Goal: Information Seeking & Learning: Compare options

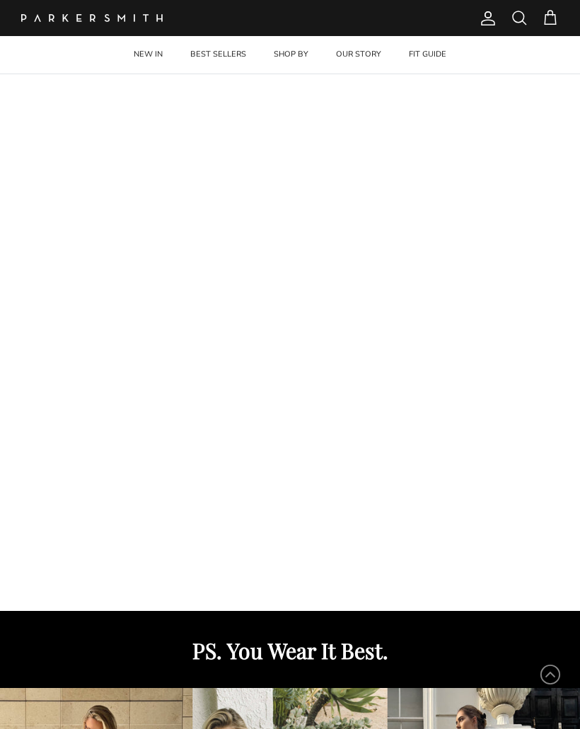
scroll to position [72, 0]
click at [211, 61] on link "BEST SELLERS" at bounding box center [217, 54] width 81 height 37
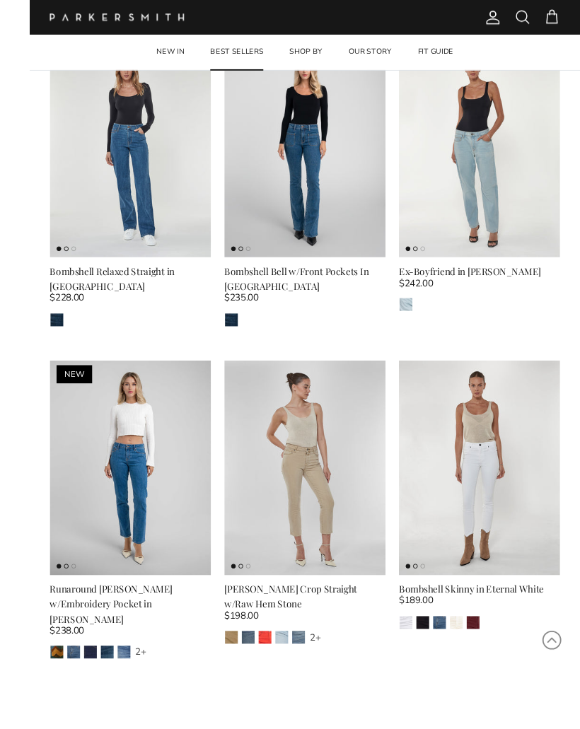
scroll to position [418, 0]
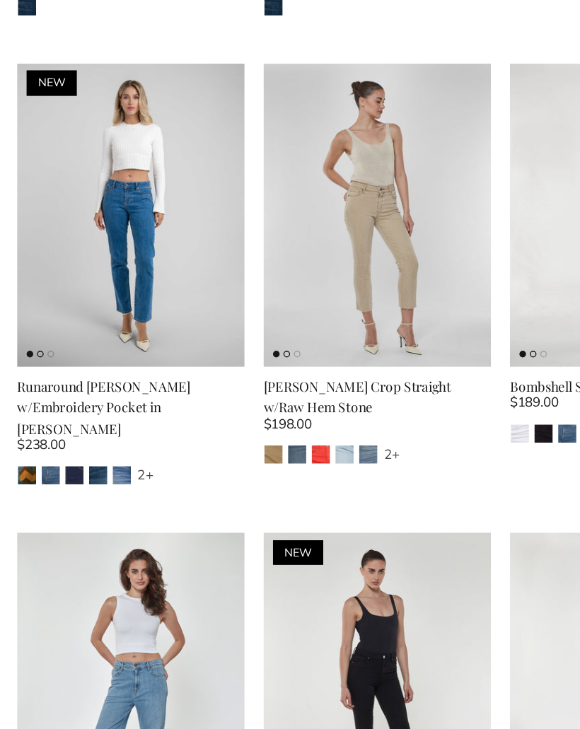
scroll to position [583, 0]
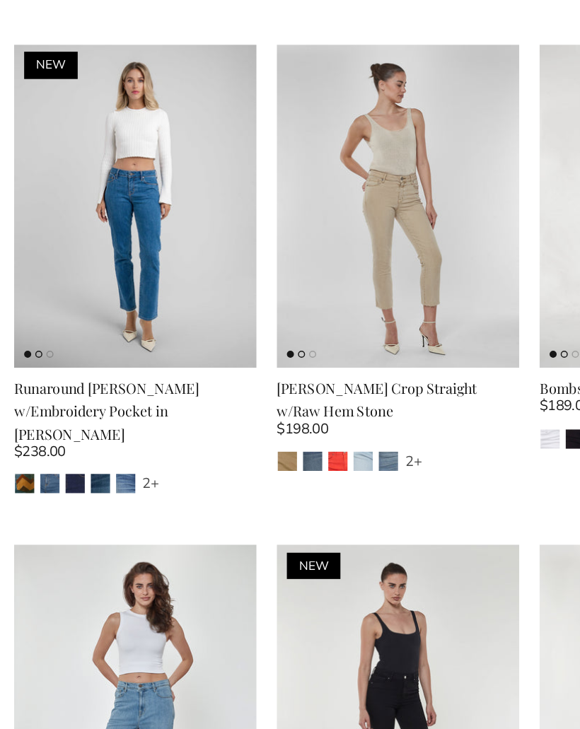
click at [223, 467] on img "Pier" at bounding box center [229, 473] width 13 height 13
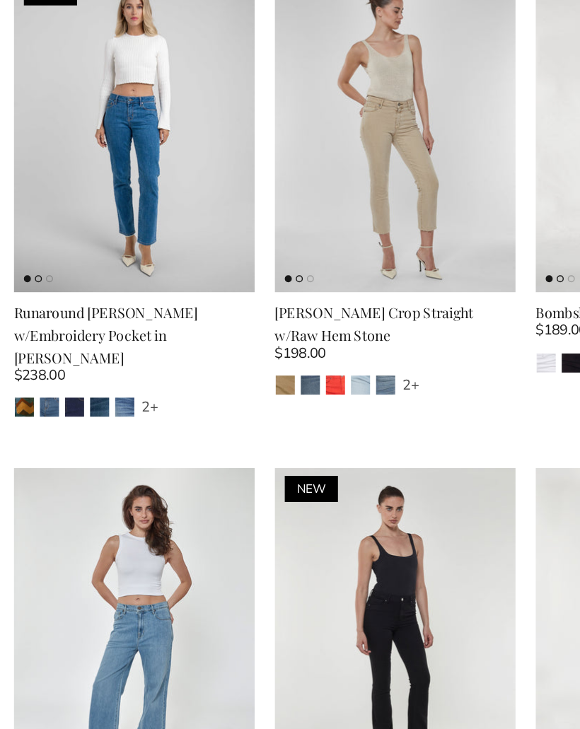
click at [293, 428] on div "[PERSON_NAME] Crop Straight w/Raw Hem Stone" at bounding box center [290, 444] width 170 height 32
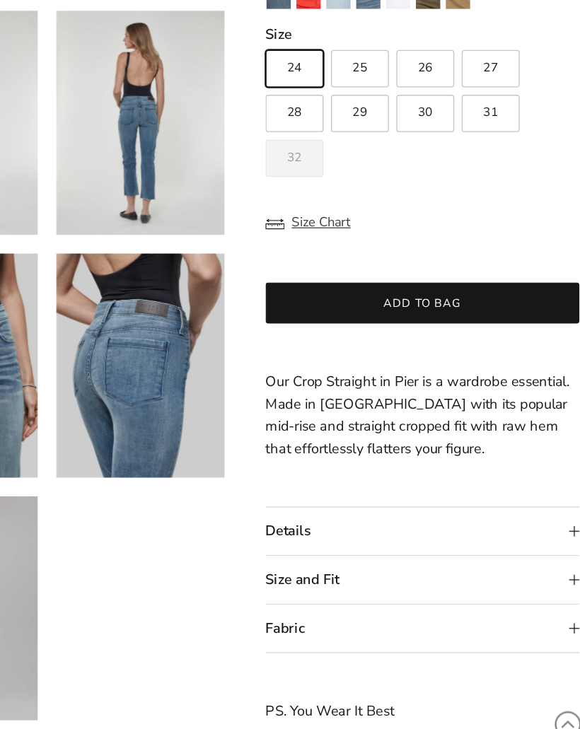
scroll to position [202, 0]
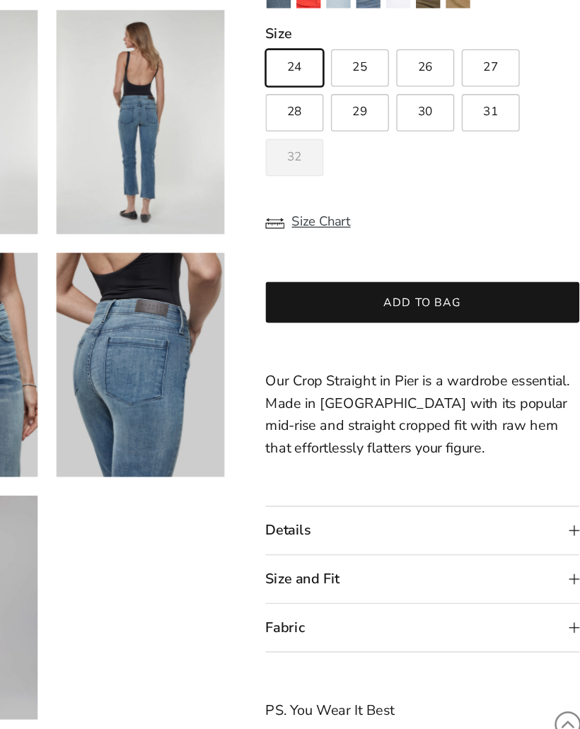
click at [423, 510] on summary "Details" at bounding box center [440, 528] width 238 height 36
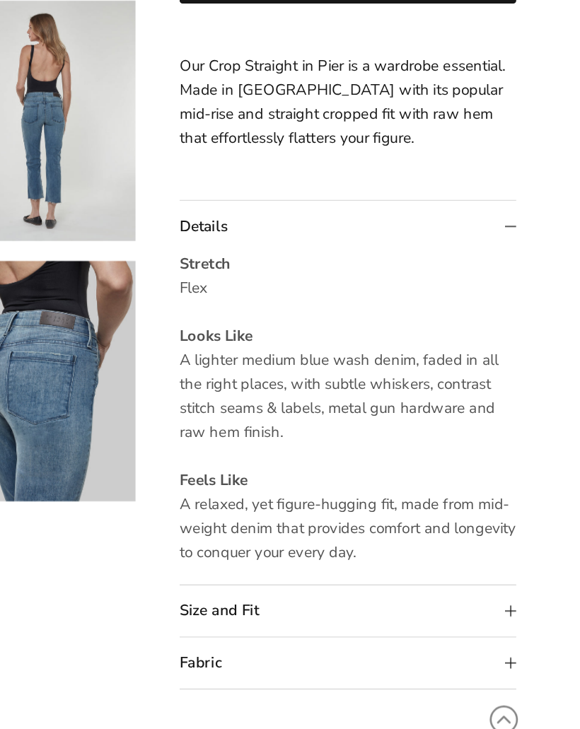
scroll to position [358, 0]
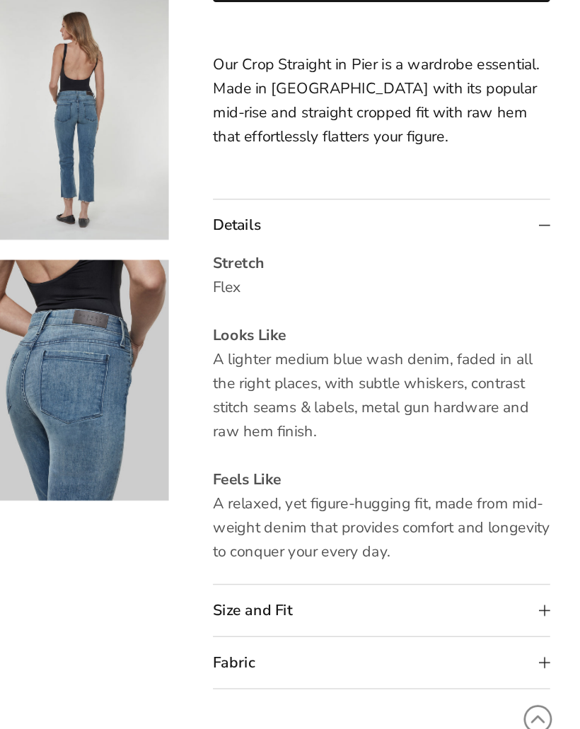
click at [321, 580] on summary "Size and Fit" at bounding box center [440, 598] width 238 height 36
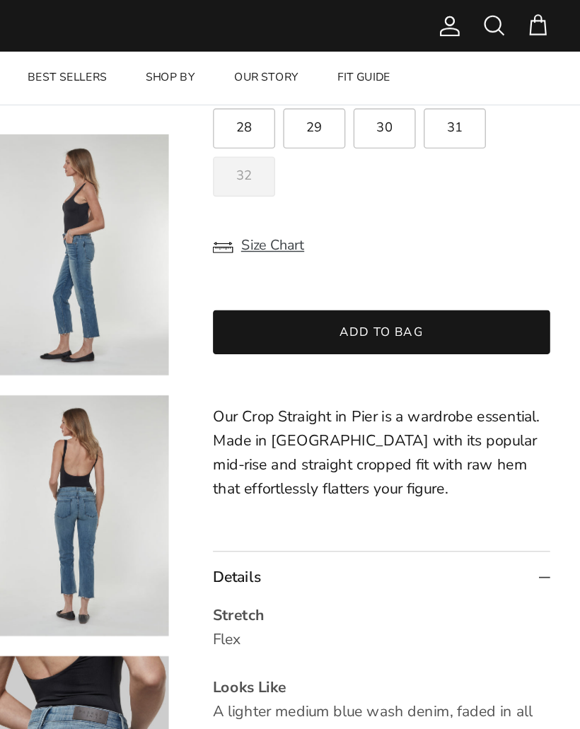
scroll to position [277, 0]
click at [321, 174] on button "Size Chart" at bounding box center [353, 173] width 64 height 27
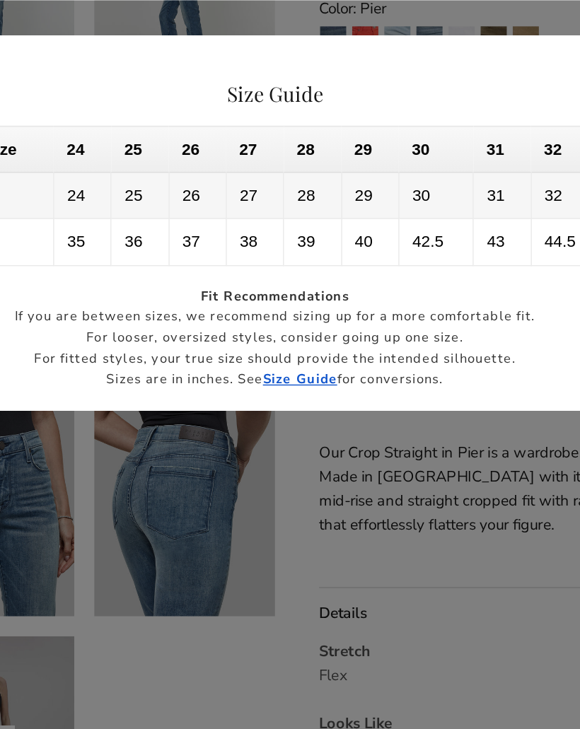
scroll to position [240, 0]
click at [281, 270] on strong "Size Guide" at bounding box center [307, 267] width 52 height 13
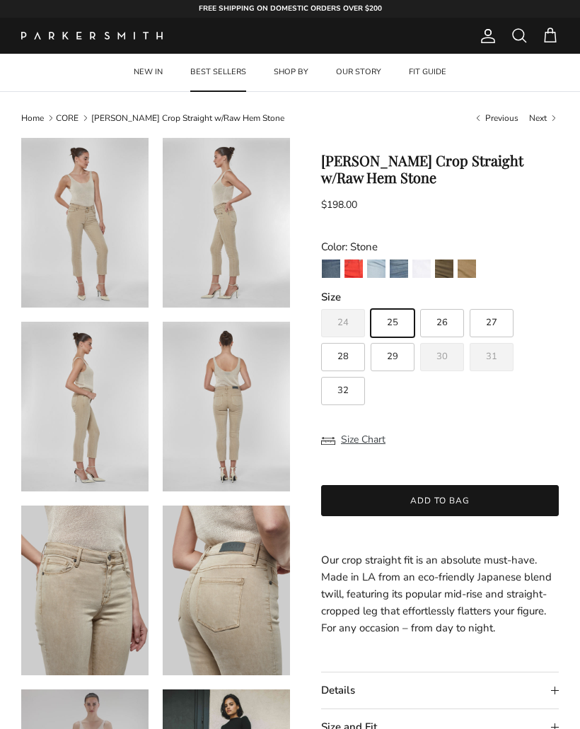
click at [329, 273] on img "Pier" at bounding box center [331, 268] width 18 height 18
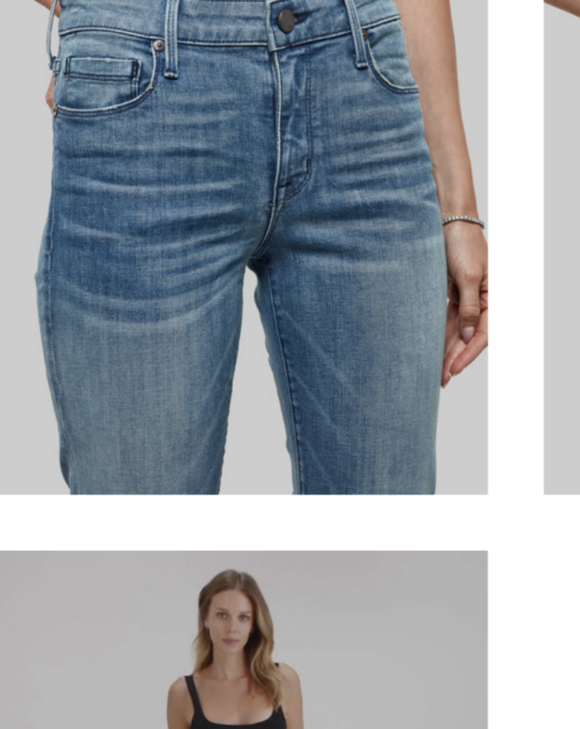
scroll to position [197, 0]
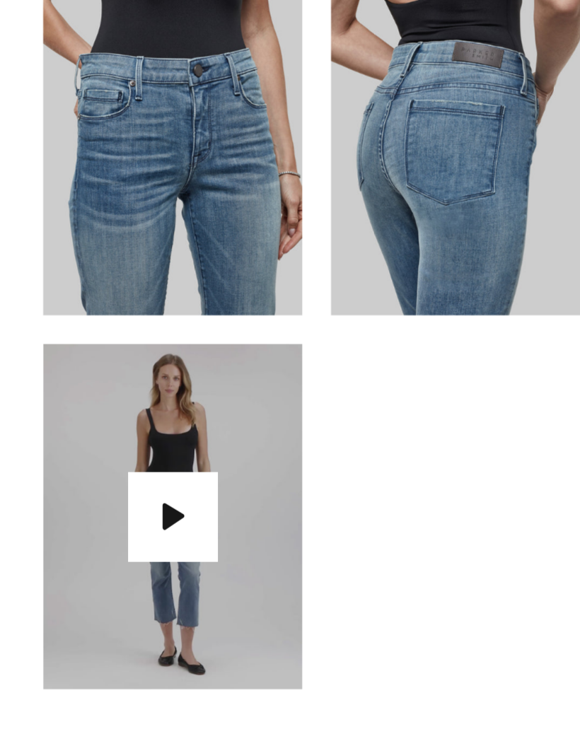
click at [83, 569] on button "Play video" at bounding box center [85, 591] width 44 height 44
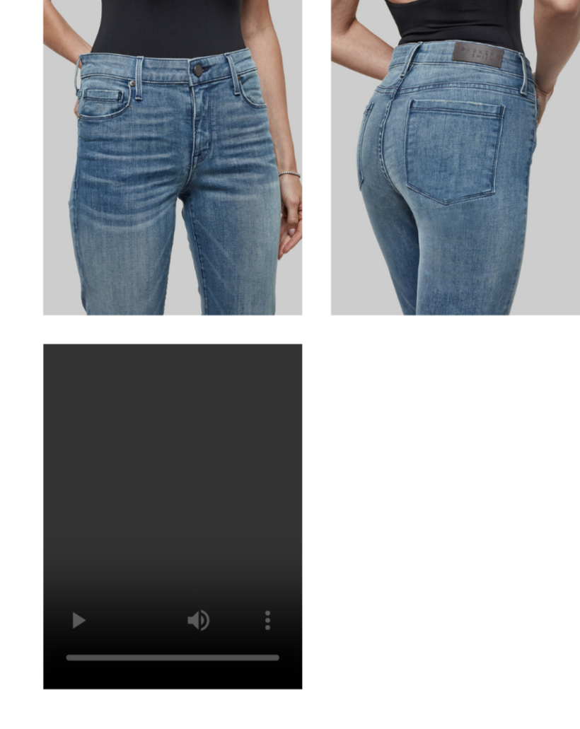
click at [83, 506] on video "Byron Crop Straight w/Raw Hem in Pier" at bounding box center [84, 591] width 127 height 170
click at [77, 506] on video "Byron Crop Straight w/Raw Hem in Pier" at bounding box center [84, 591] width 127 height 170
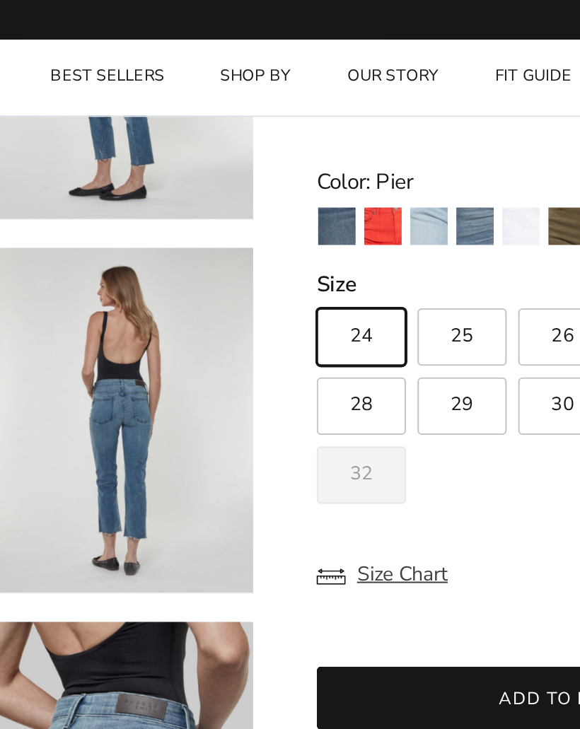
scroll to position [162, 0]
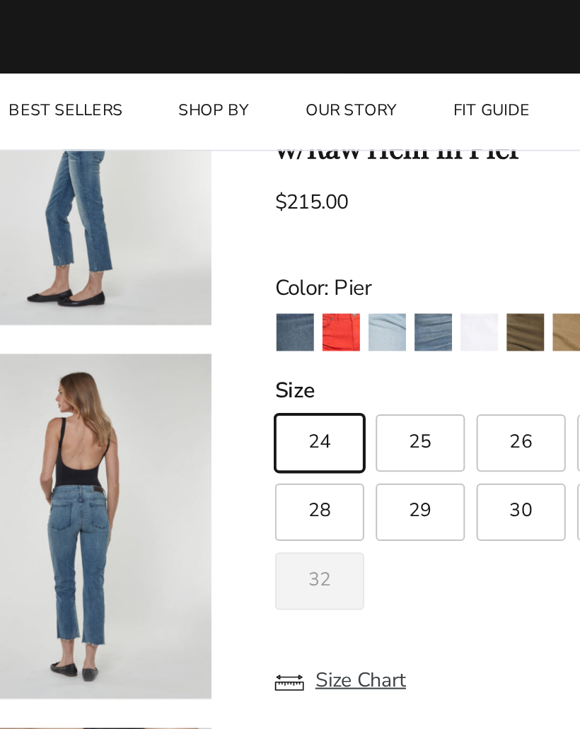
click at [389, 160] on img "Surf Rider" at bounding box center [398, 163] width 18 height 18
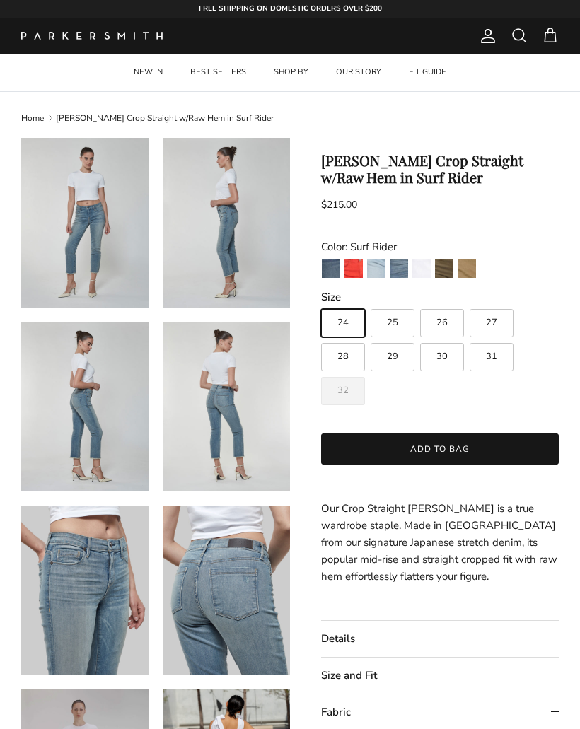
click at [422, 334] on label "26" at bounding box center [442, 323] width 44 height 28
click at [321, 303] on input "26" at bounding box center [320, 303] width 1 height 1
radio input "true"
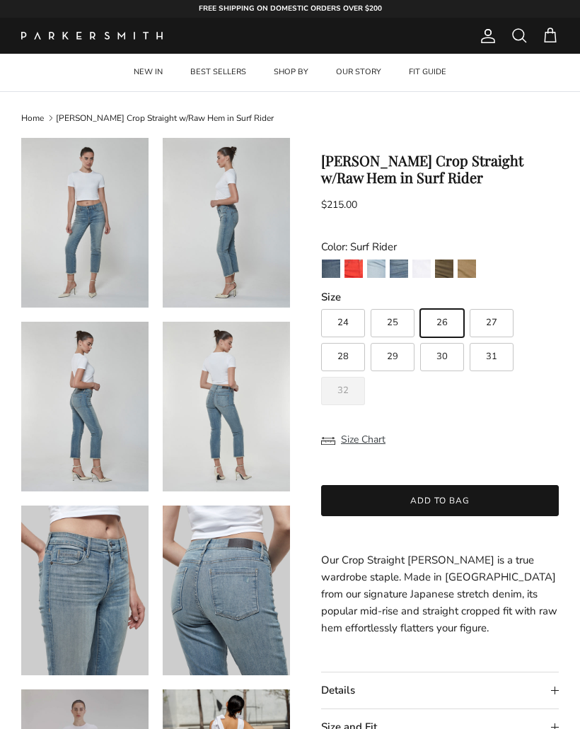
click at [405, 270] on img "Surf Rider" at bounding box center [398, 268] width 18 height 18
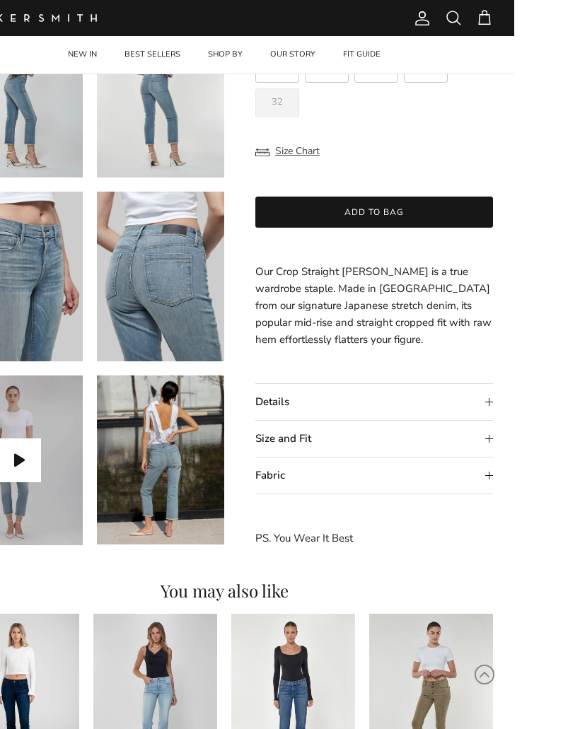
scroll to position [356, 0]
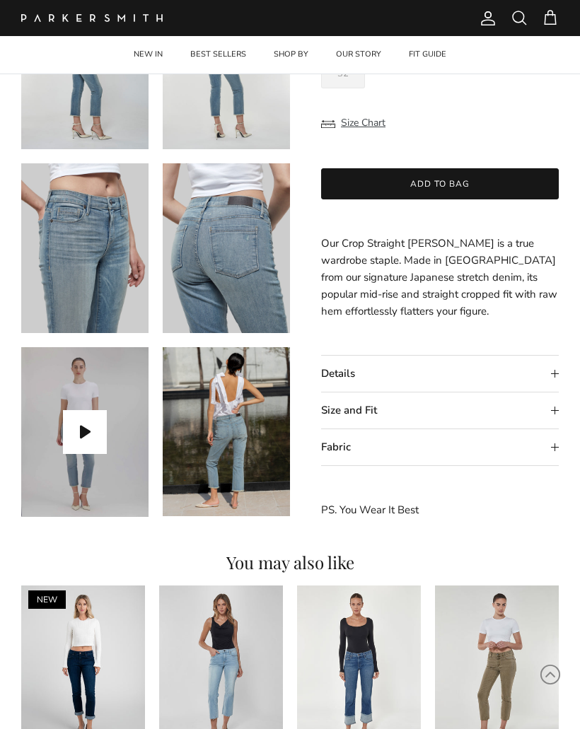
click at [522, 375] on summary "Details" at bounding box center [440, 374] width 238 height 36
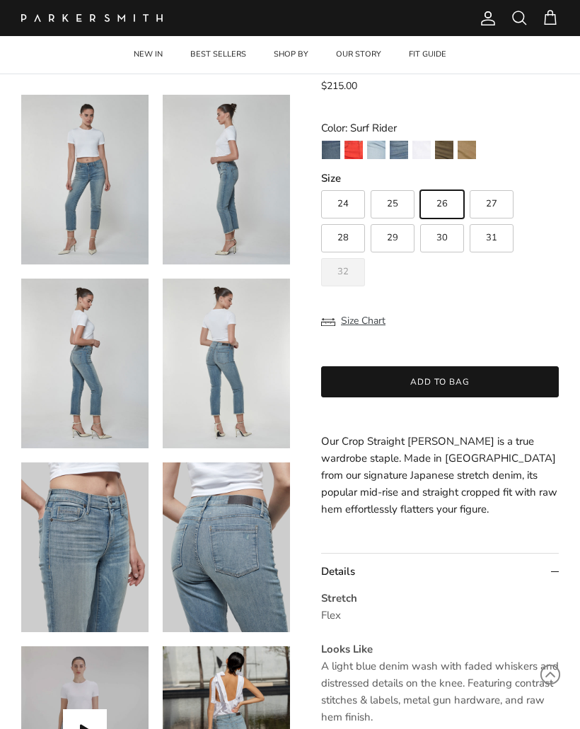
scroll to position [121, 0]
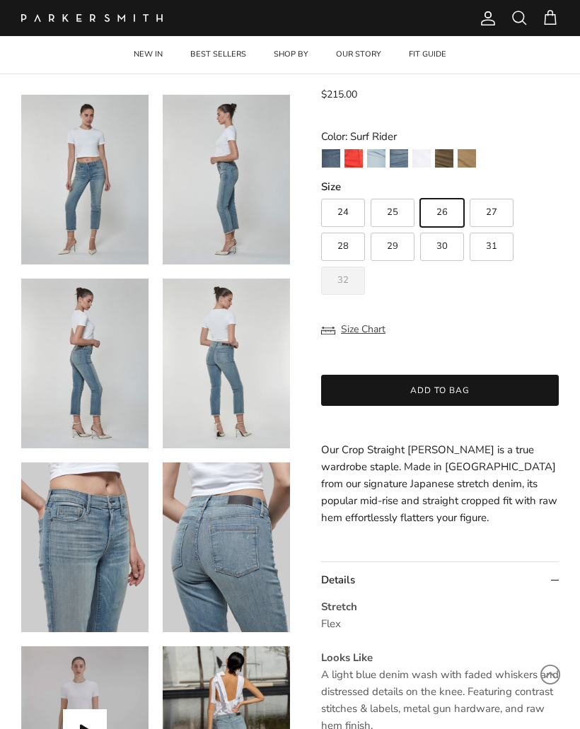
click at [338, 161] on img "Pier" at bounding box center [331, 158] width 18 height 18
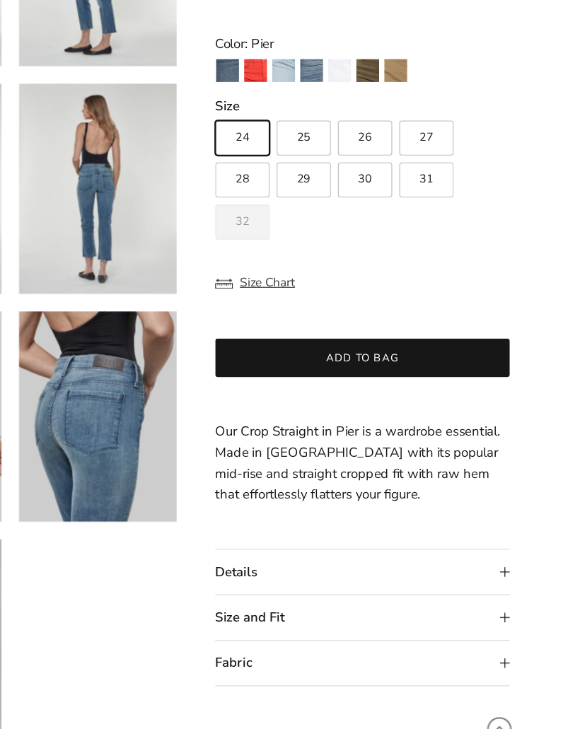
scroll to position [191, 0]
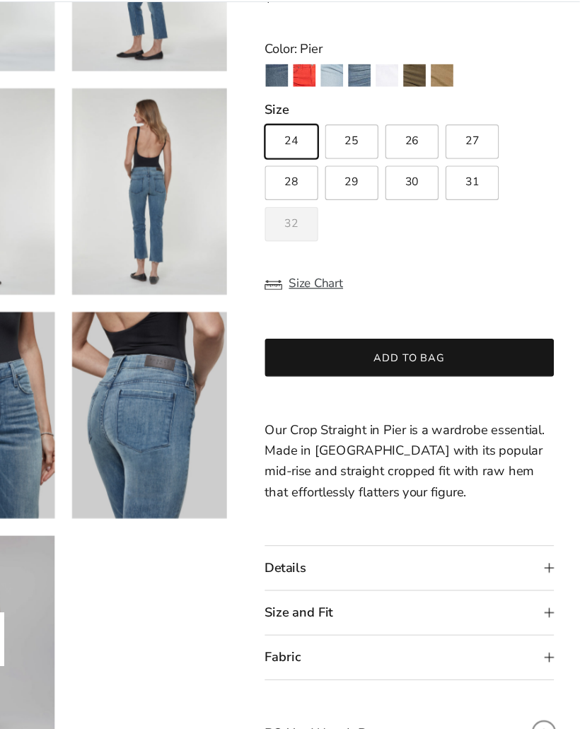
click at [321, 521] on summary "Details" at bounding box center [440, 539] width 238 height 36
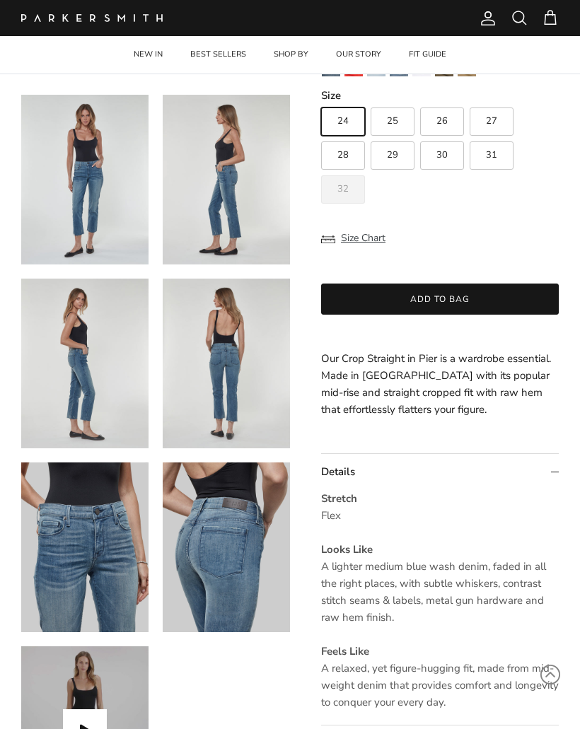
scroll to position [0, 0]
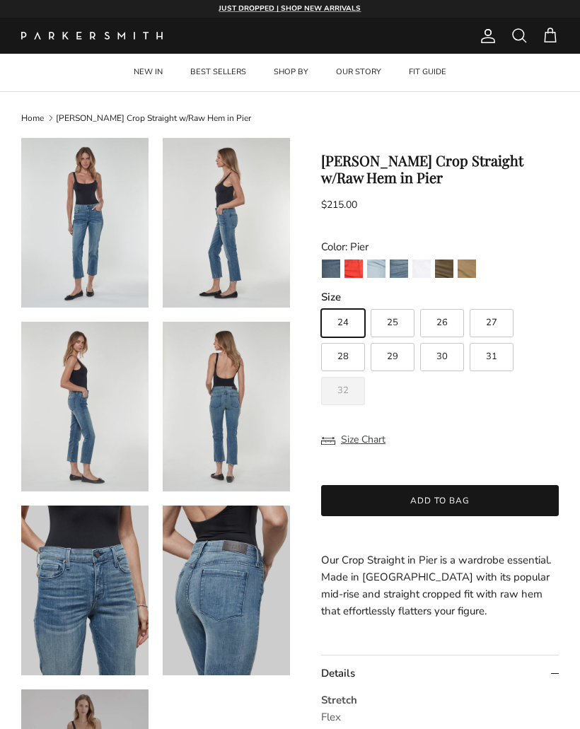
click at [464, 274] on img "Stone" at bounding box center [466, 268] width 18 height 18
click at [211, 78] on link "BEST SELLERS" at bounding box center [217, 72] width 81 height 37
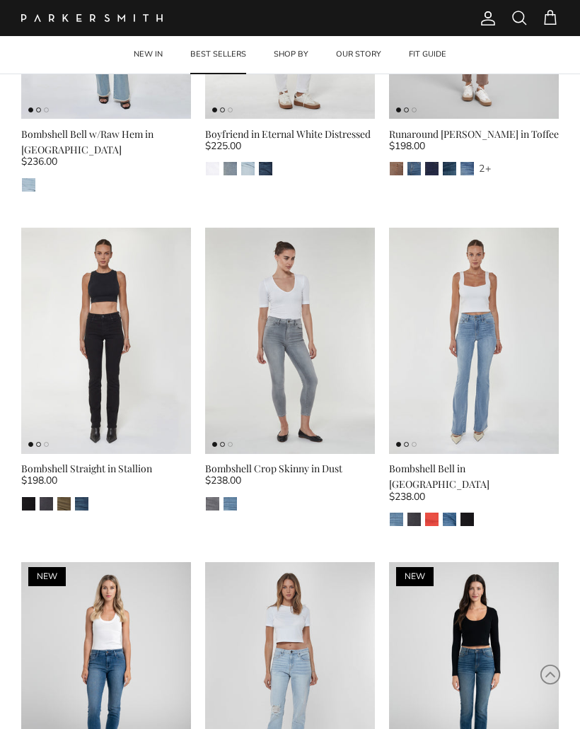
scroll to position [1580, 0]
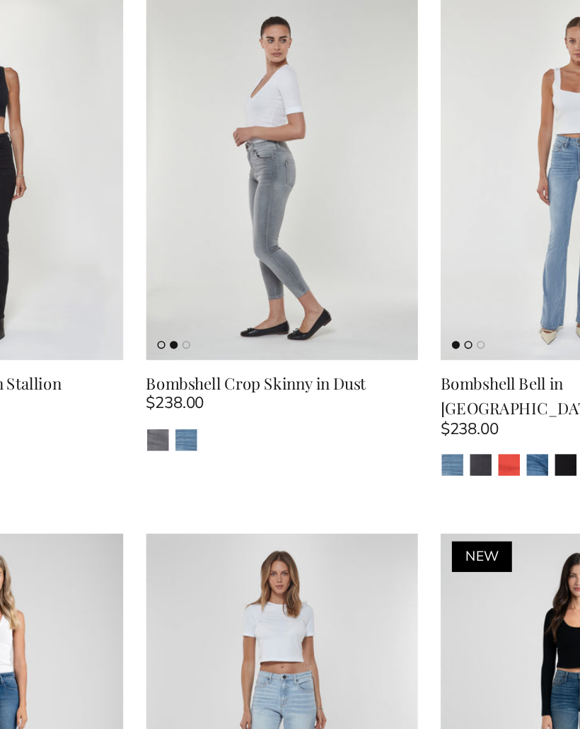
click at [223, 474] on img "Laguna" at bounding box center [229, 480] width 13 height 13
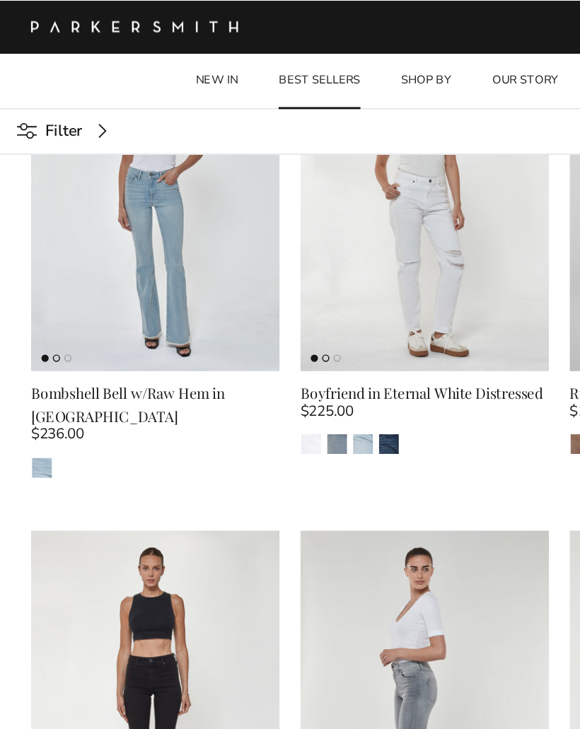
scroll to position [1422, 0]
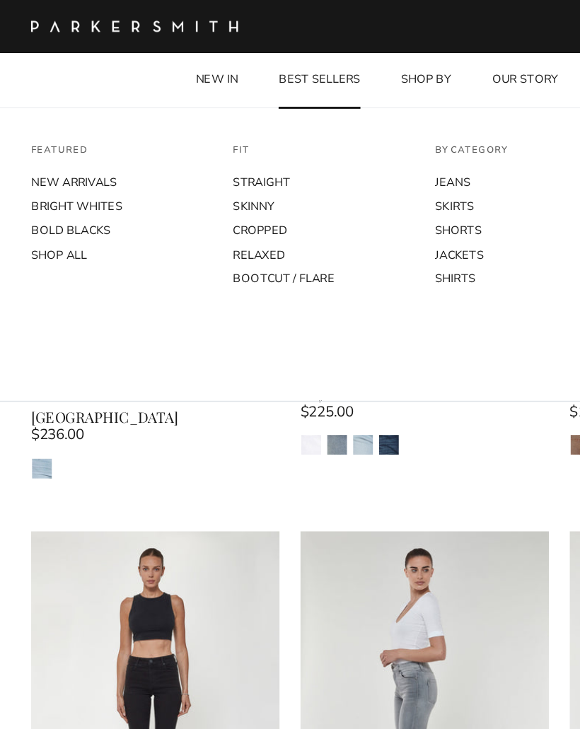
click at [163, 141] on link "SKINNY" at bounding box center [221, 141] width 124 height 16
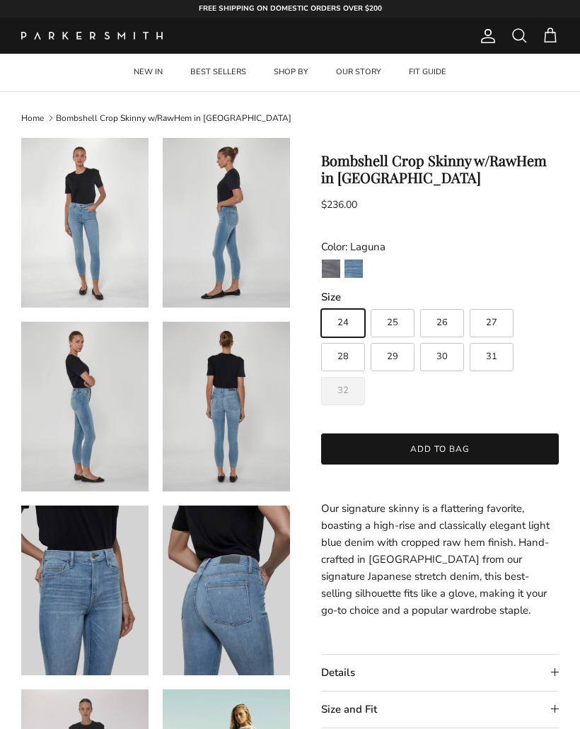
click at [185, 289] on img at bounding box center [226, 223] width 127 height 170
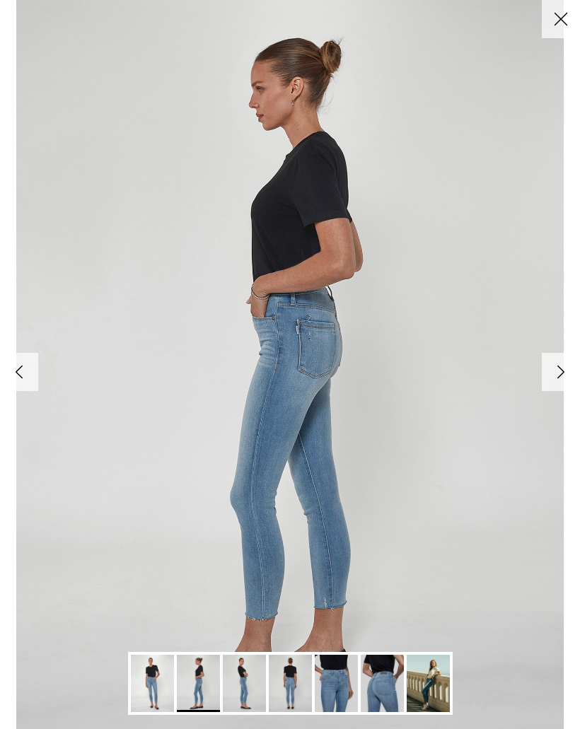
click at [561, 370] on link "Next" at bounding box center [560, 372] width 38 height 38
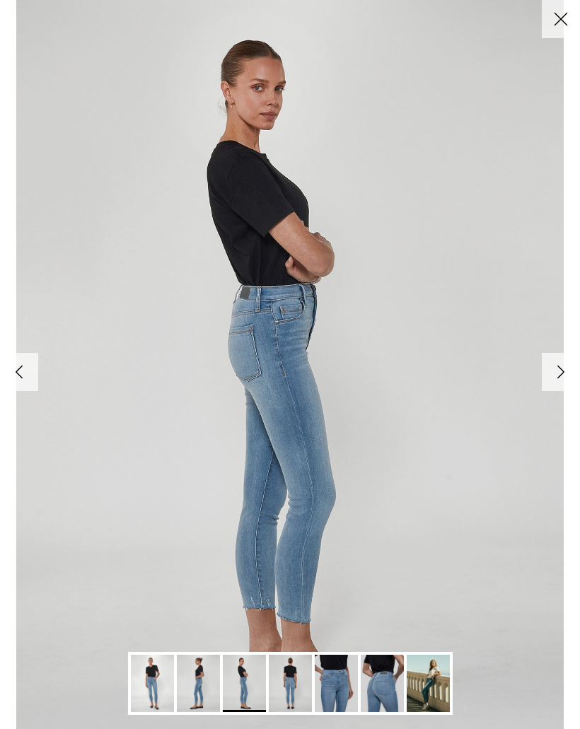
click at [553, 385] on link "Next" at bounding box center [560, 372] width 38 height 38
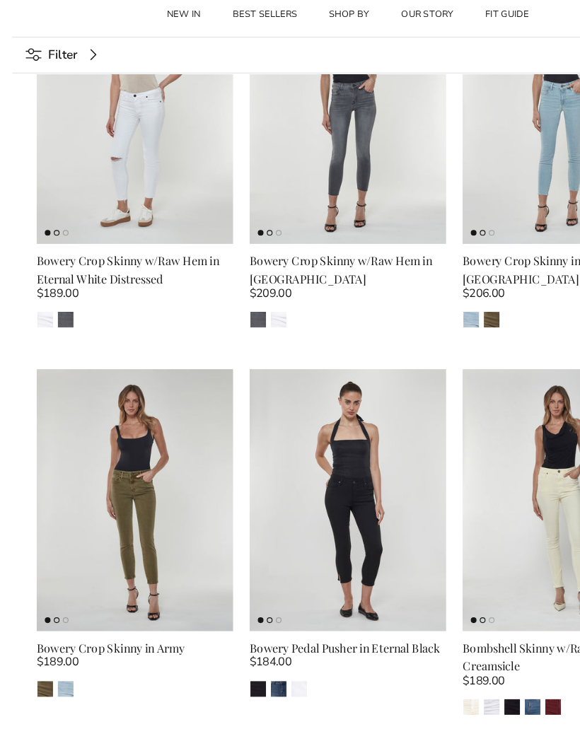
scroll to position [2099, 0]
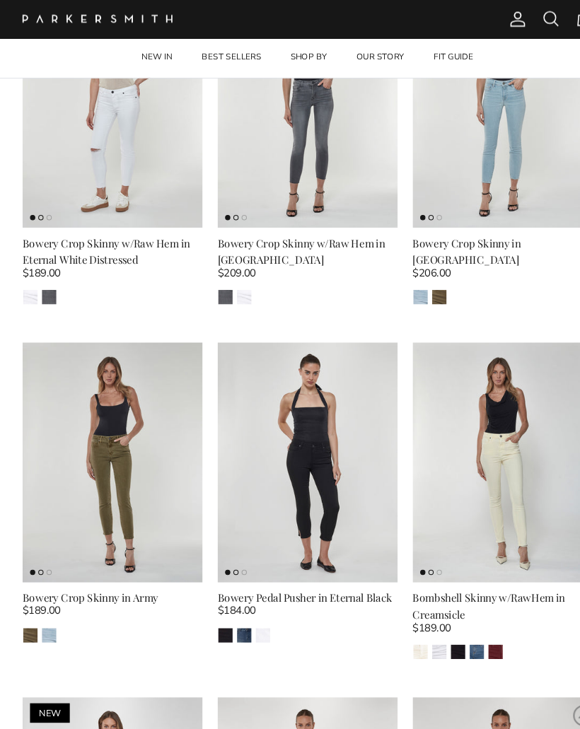
click at [47, 274] on img "Carbon" at bounding box center [46, 280] width 13 height 13
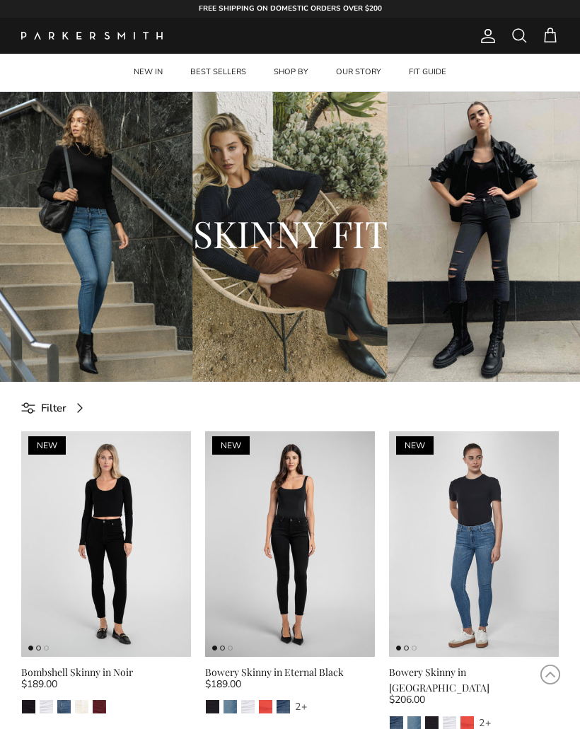
scroll to position [2122, 0]
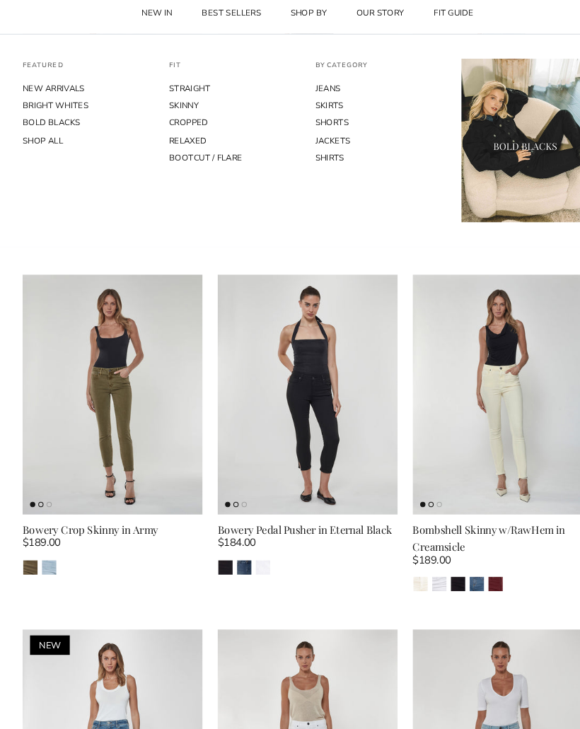
click at [169, 149] on link "CROPPED" at bounding box center [221, 157] width 124 height 16
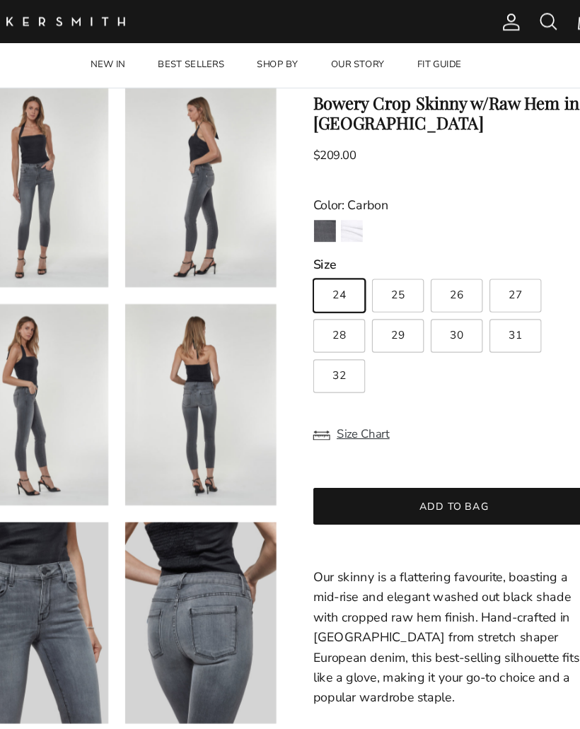
scroll to position [78, 0]
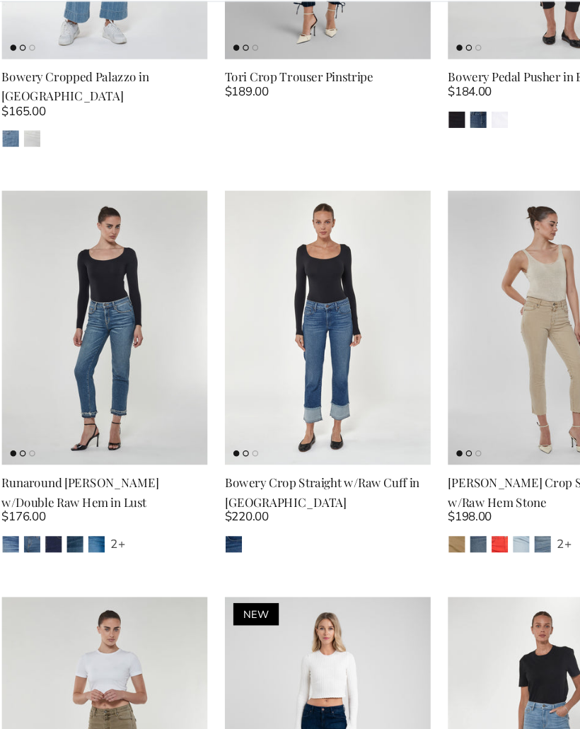
scroll to position [905, 0]
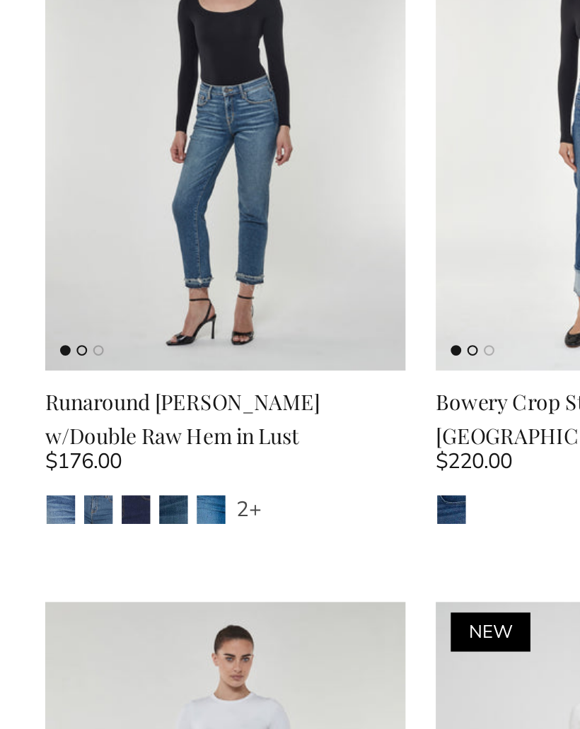
click at [41, 428] on div "Runaround [PERSON_NAME] w/Double Raw Hem in Lust" at bounding box center [106, 444] width 170 height 32
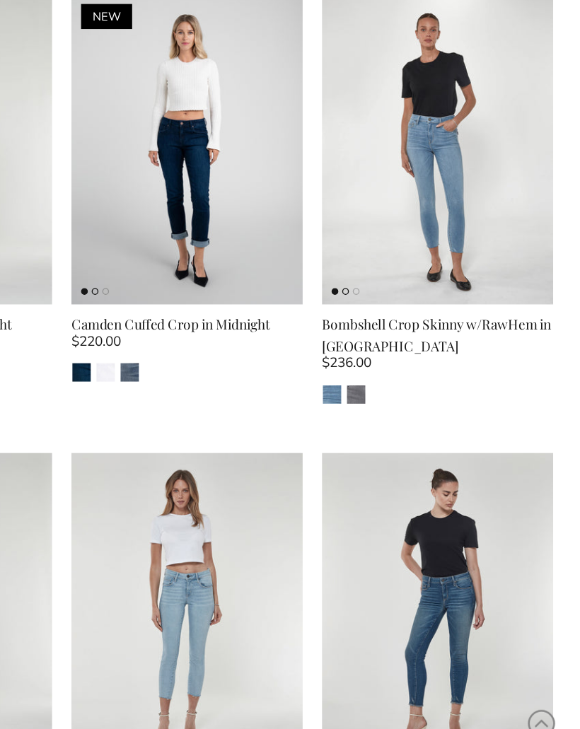
scroll to position [1294, 0]
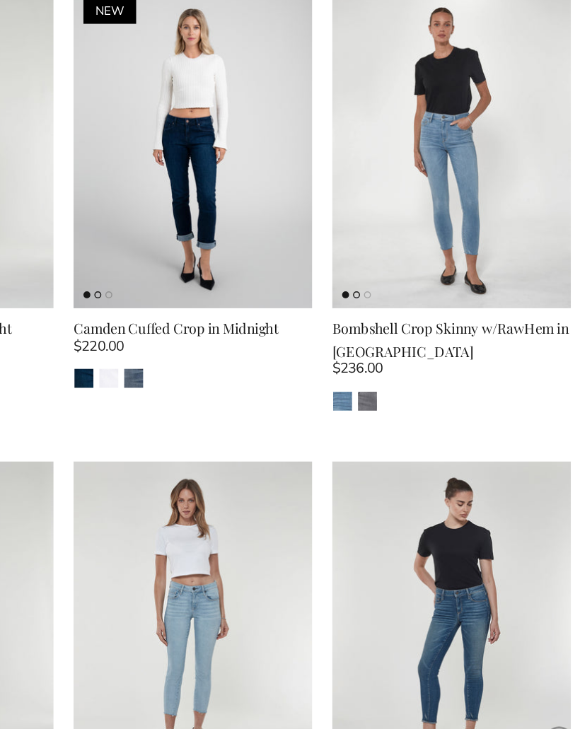
click at [241, 410] on img "Mercury" at bounding box center [247, 416] width 13 height 13
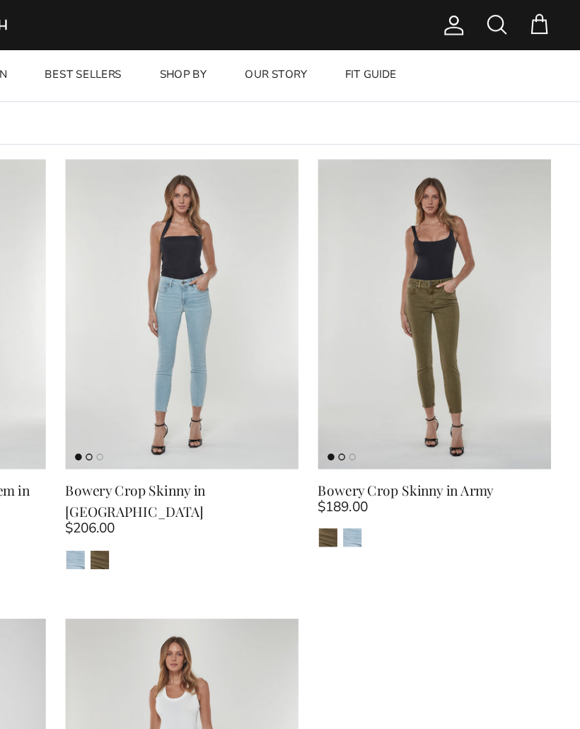
scroll to position [2656, 0]
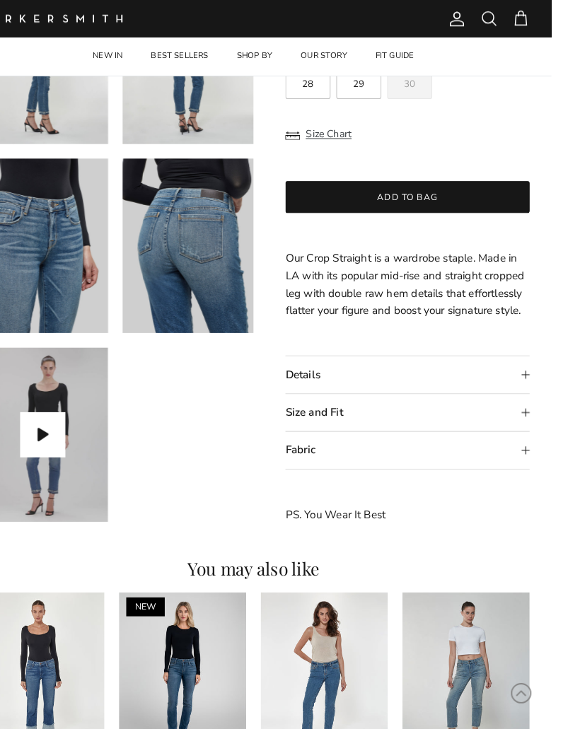
scroll to position [360, 0]
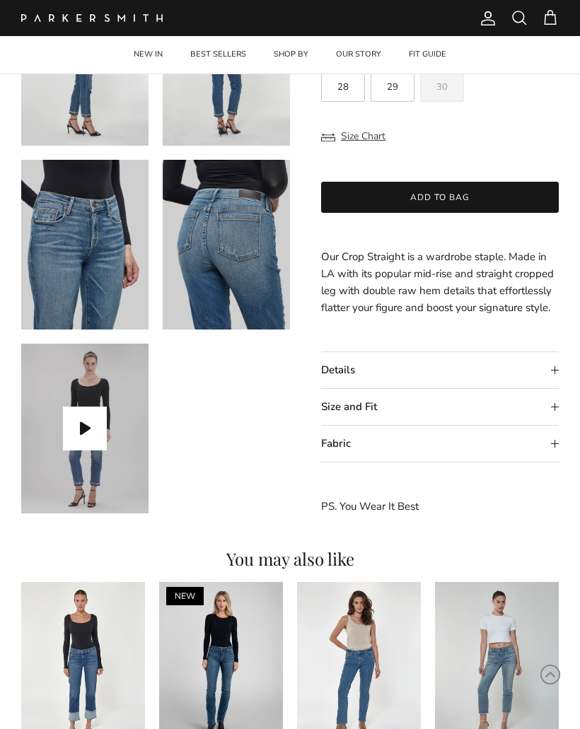
click at [473, 366] on summary "Details" at bounding box center [440, 370] width 238 height 36
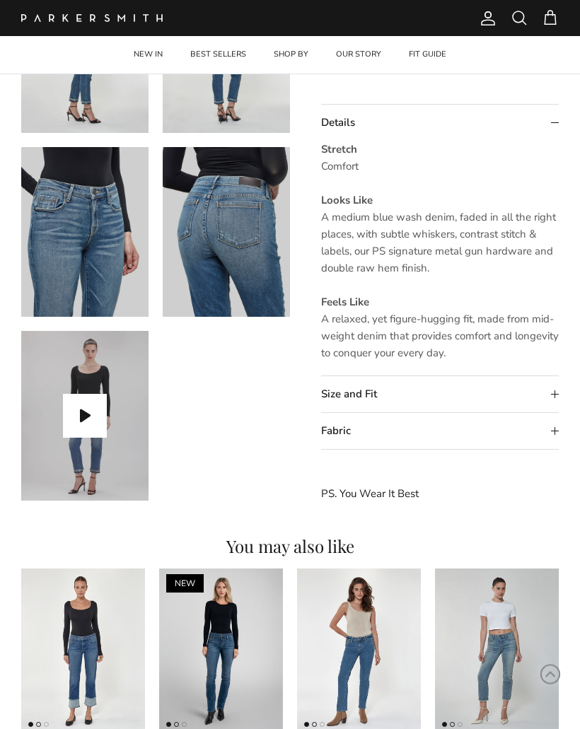
click at [486, 396] on summary "Size and Fit" at bounding box center [440, 395] width 238 height 36
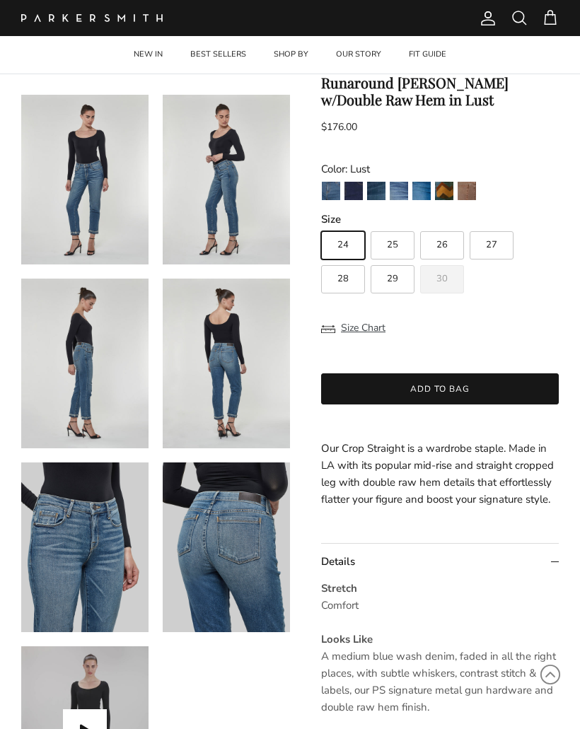
scroll to position [82, 0]
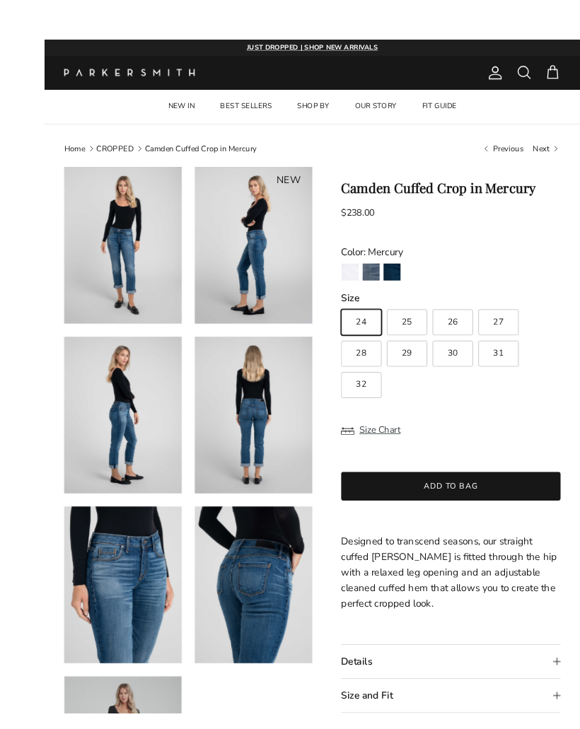
scroll to position [16, 0]
